Goal: Task Accomplishment & Management: Manage account settings

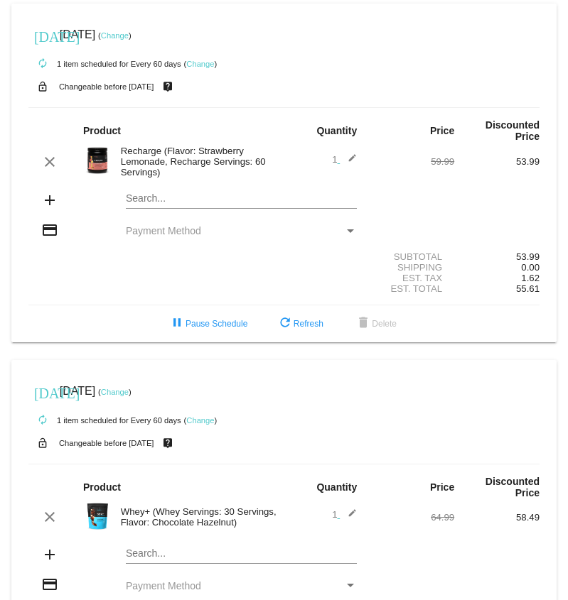
click at [347, 233] on div "Payment Method" at bounding box center [350, 232] width 7 height 4
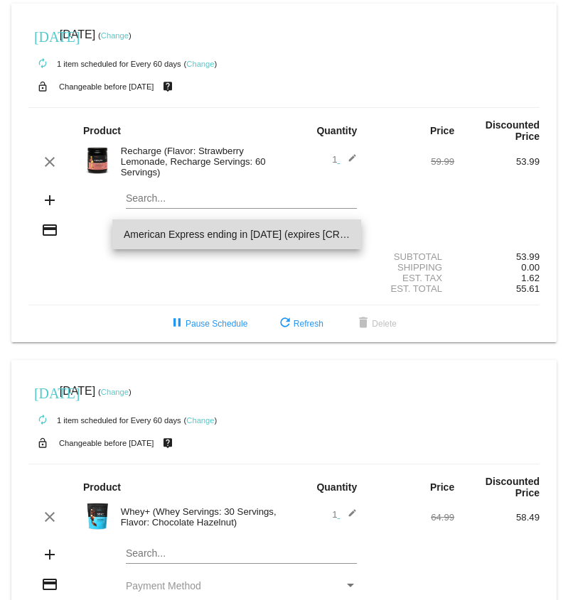
click at [230, 236] on span "American Express ending in [DATE] (expires [CREDIT_CARD_DATA])" at bounding box center [237, 235] width 227 height 30
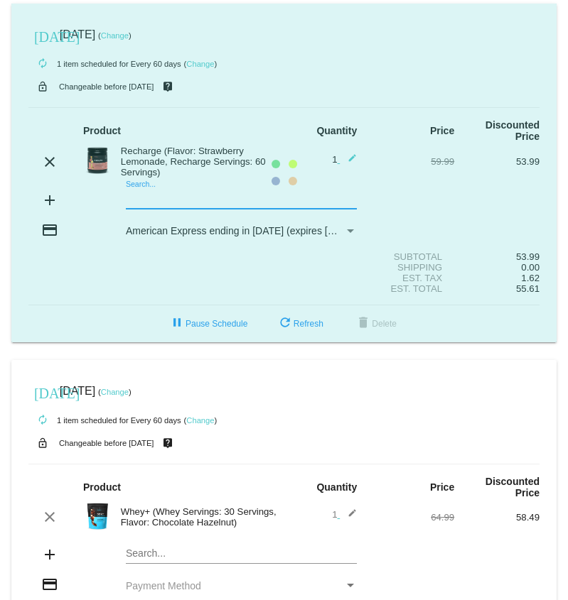
click at [165, 207] on mat-card "[DATE] [DATE] ( Change ) autorenew 1 item scheduled for Every 60 days ( Change …" at bounding box center [283, 173] width 545 height 339
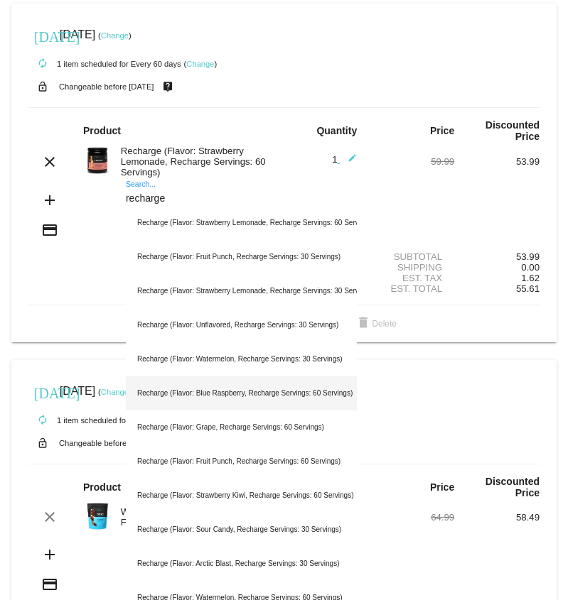
type input "recharge"
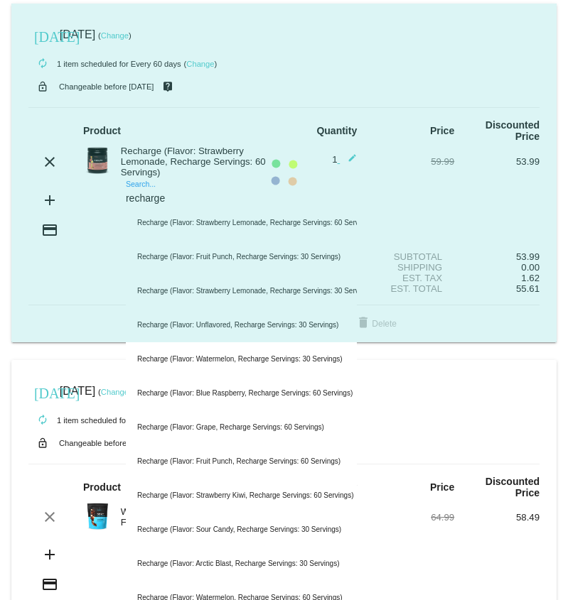
click at [196, 203] on mat-card "[DATE] [DATE] ( Change ) autorenew 1 item scheduled for Every 60 days ( Change …" at bounding box center [283, 173] width 545 height 339
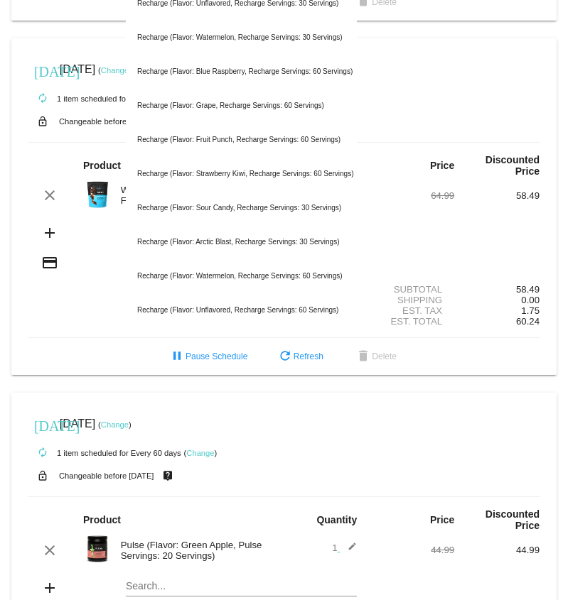
scroll to position [335, 0]
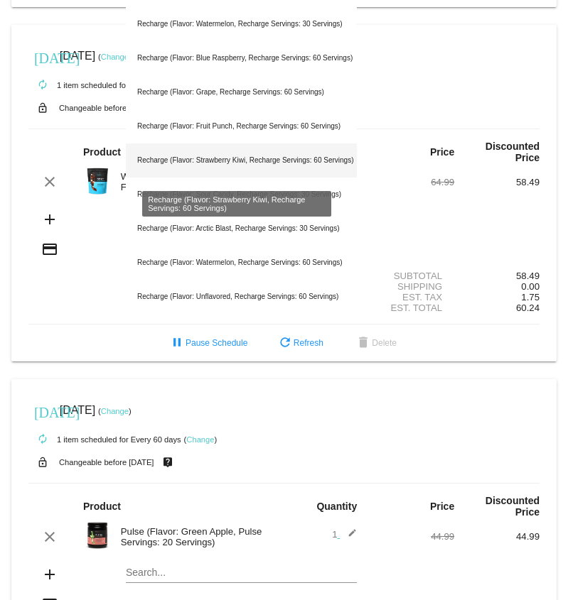
click at [263, 166] on div "Recharge (Flavor: Strawberry Kiwi, Recharge Servings: 60 Servings)" at bounding box center [241, 161] width 231 height 34
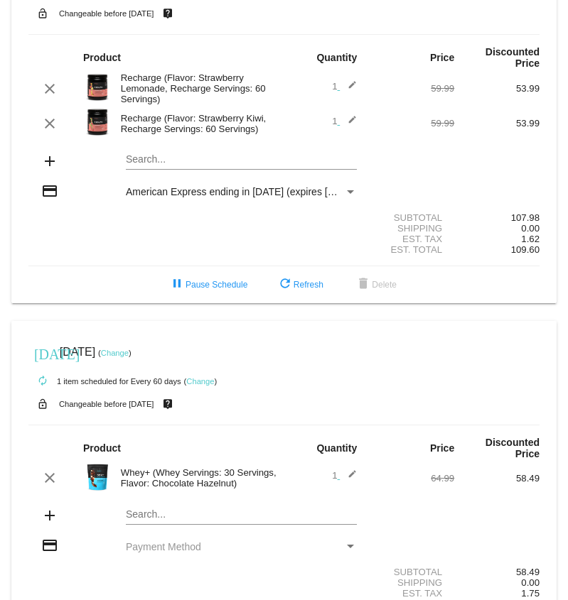
scroll to position [0, 0]
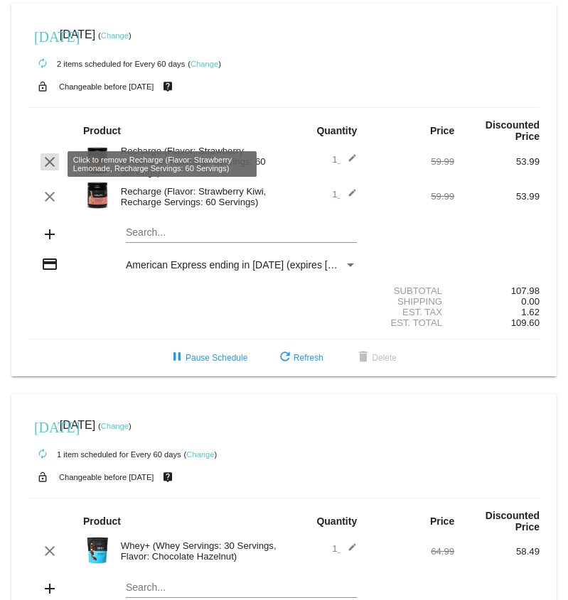
click at [48, 163] on mat-icon "clear" at bounding box center [49, 161] width 17 height 17
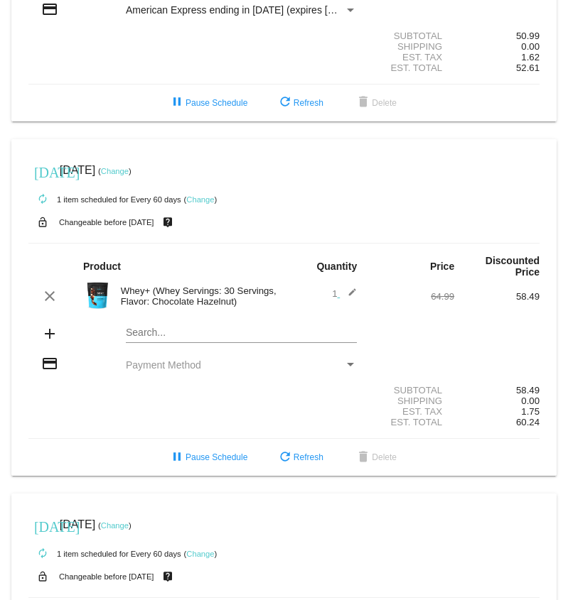
scroll to position [382, 0]
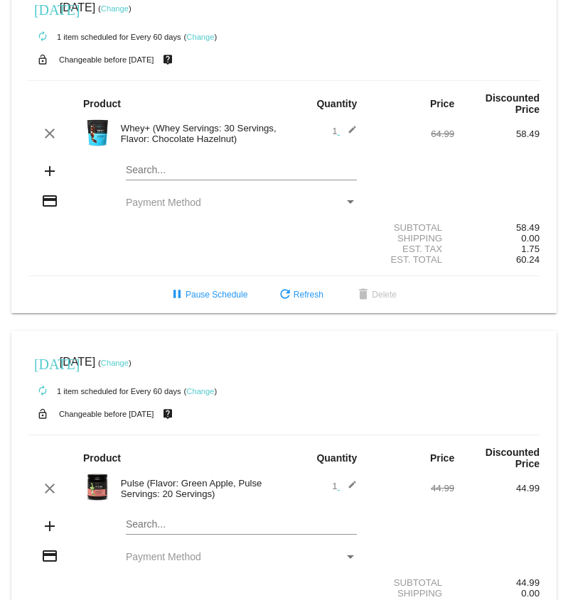
click at [219, 205] on div "Payment Method" at bounding box center [235, 202] width 218 height 11
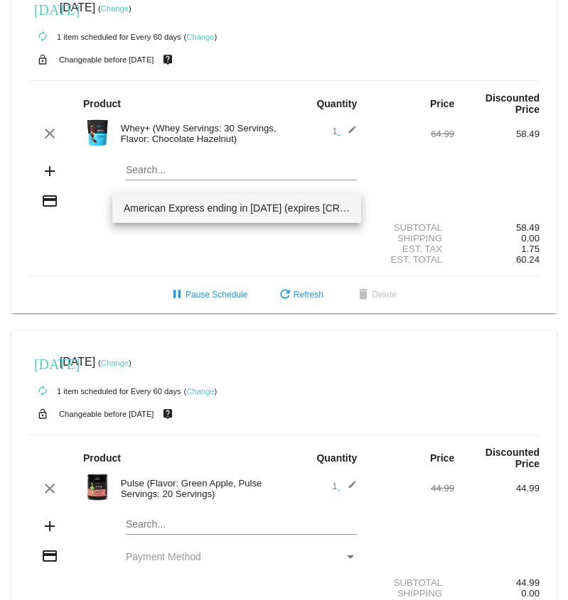
click at [217, 208] on span "American Express ending in [DATE] (expires [CREDIT_CARD_DATA])" at bounding box center [237, 208] width 227 height 30
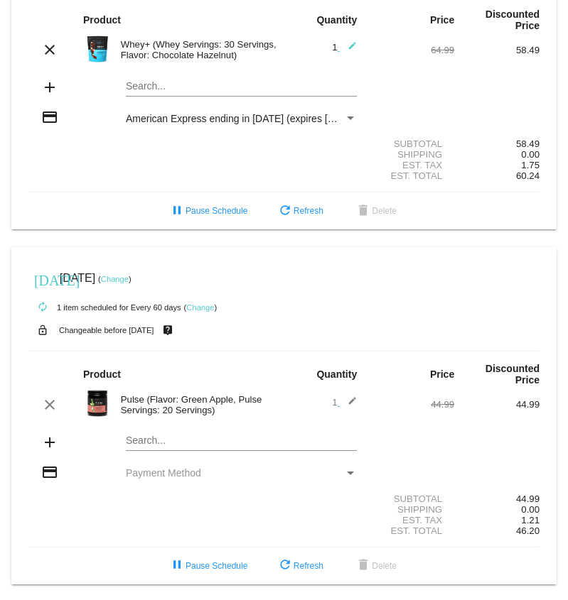
scroll to position [481, 0]
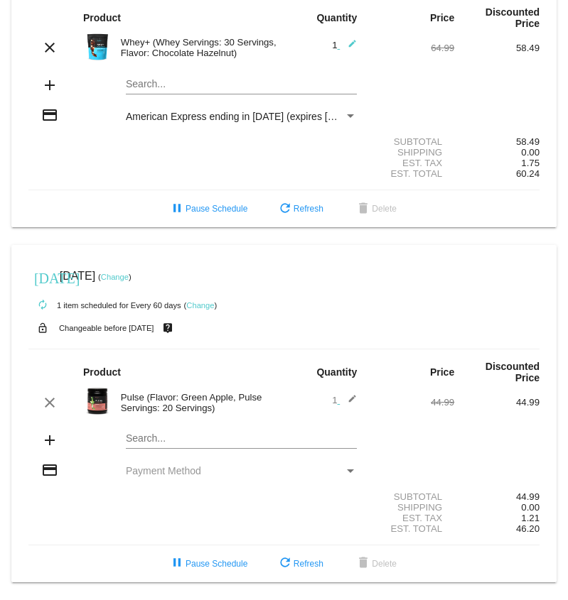
click at [228, 470] on div "Payment Method" at bounding box center [235, 470] width 218 height 11
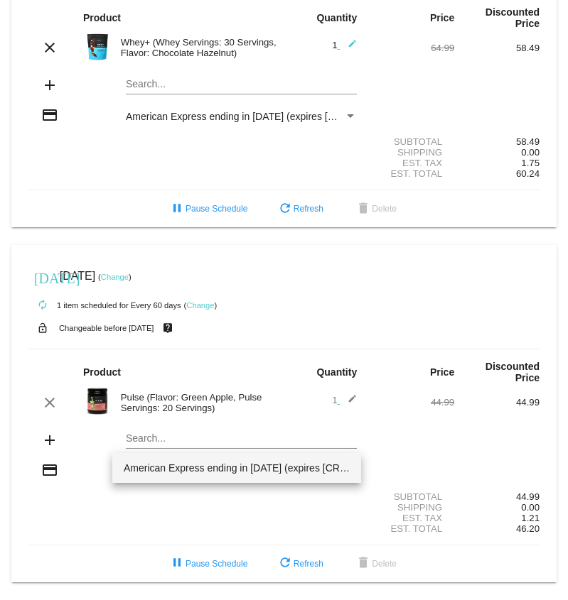
click at [223, 471] on span "American Express ending in [DATE] (expires [CREDIT_CARD_DATA])" at bounding box center [237, 468] width 227 height 30
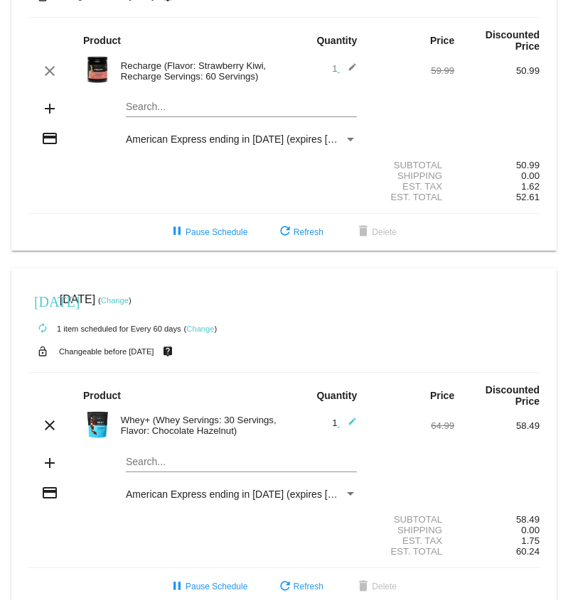
scroll to position [0, 0]
